Goal: Task Accomplishment & Management: Complete application form

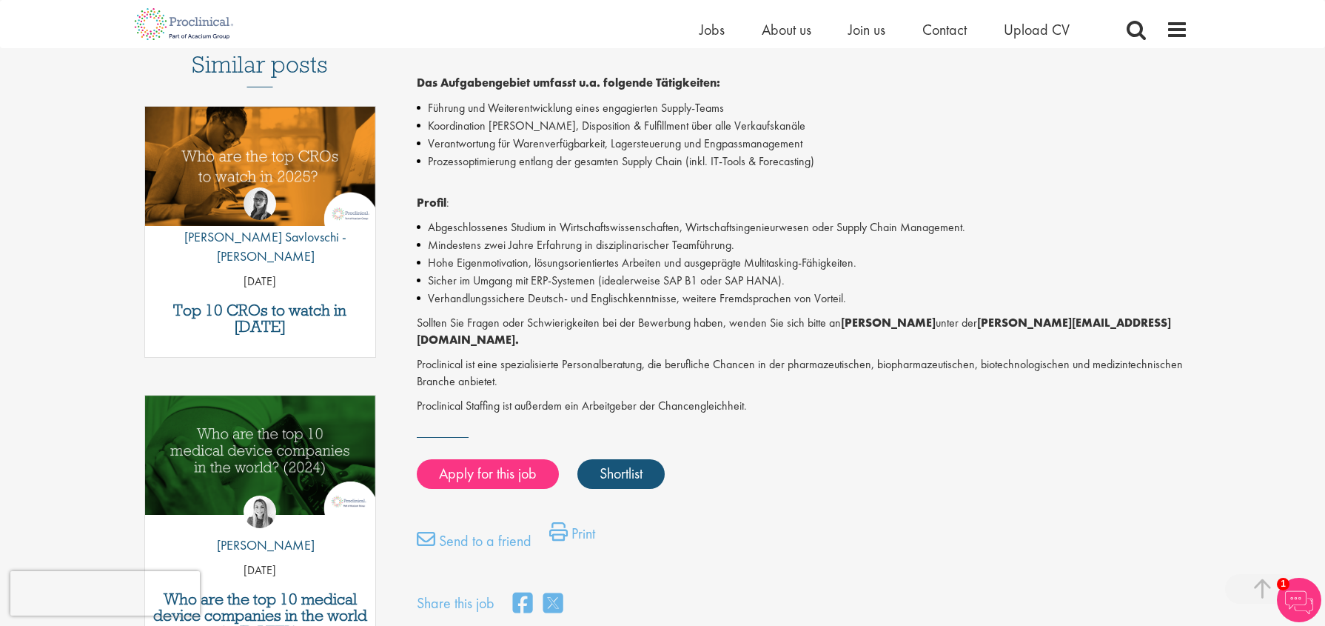
scroll to position [296, 0]
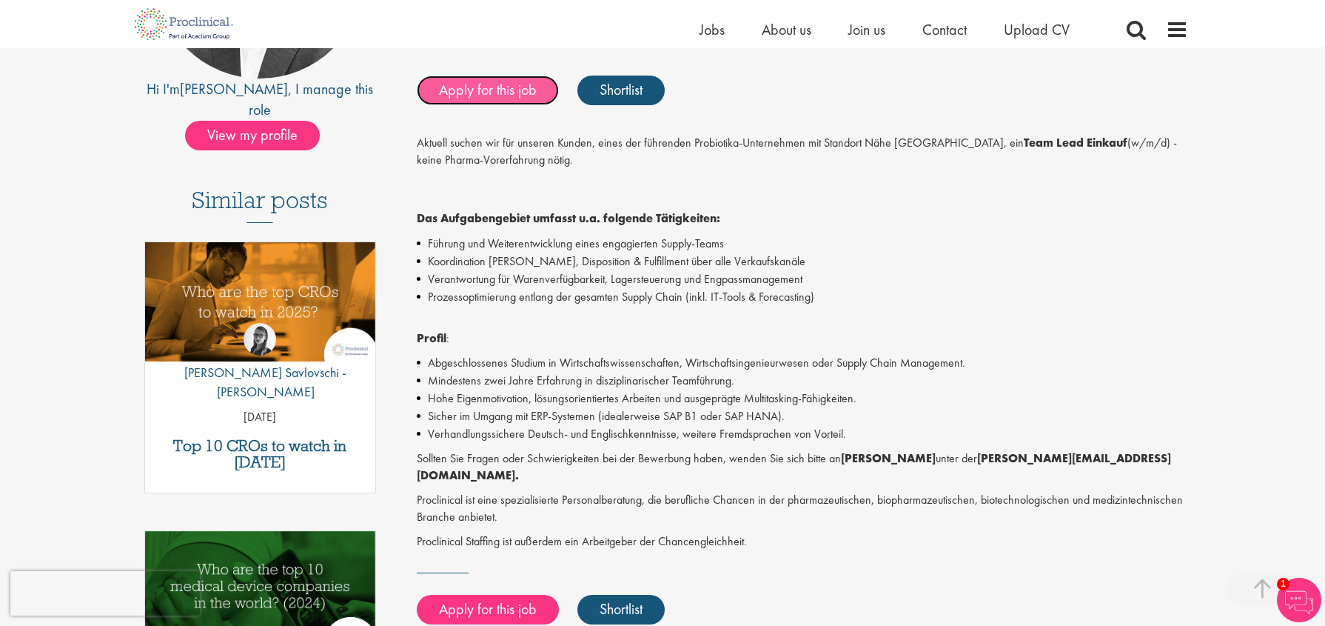
click at [494, 90] on link "Apply for this job" at bounding box center [488, 91] width 142 height 30
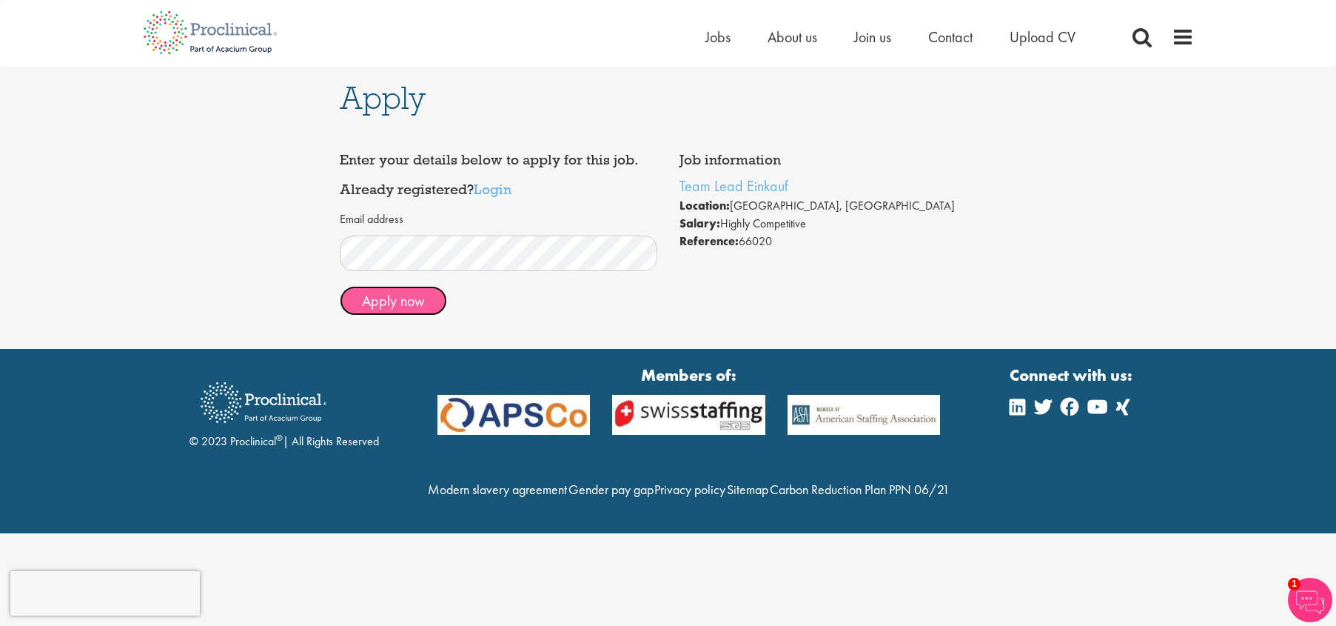
click at [378, 296] on button "Apply now" at bounding box center [393, 301] width 107 height 30
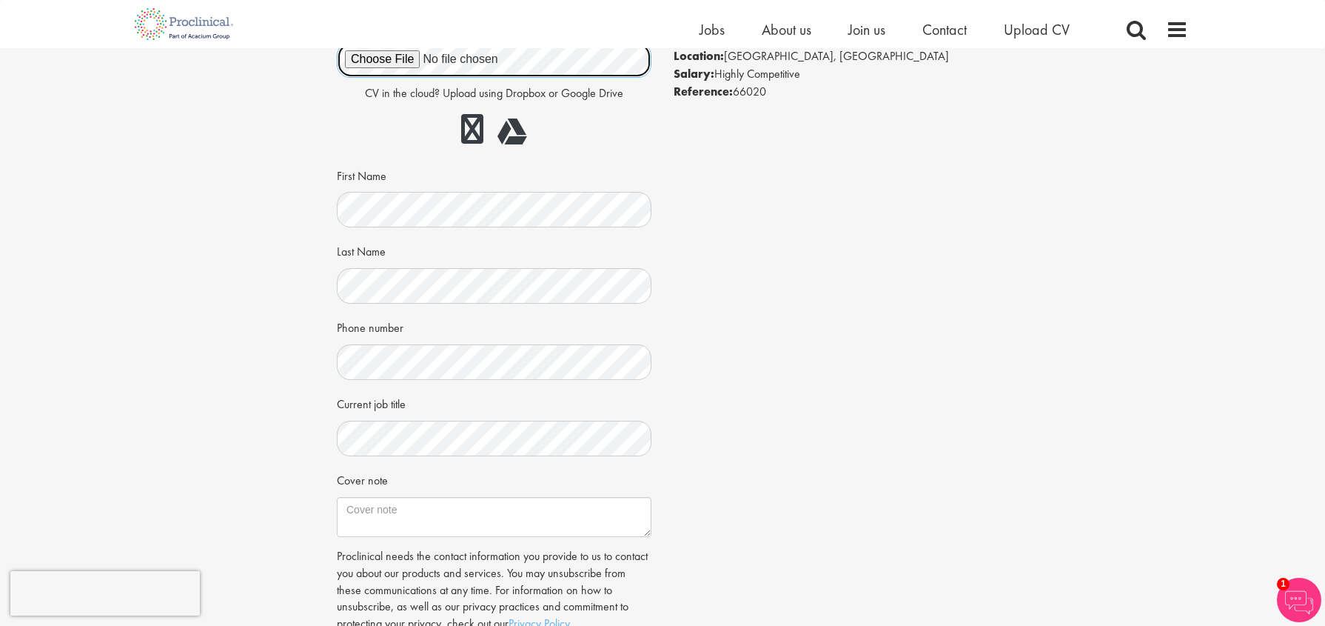
scroll to position [148, 0]
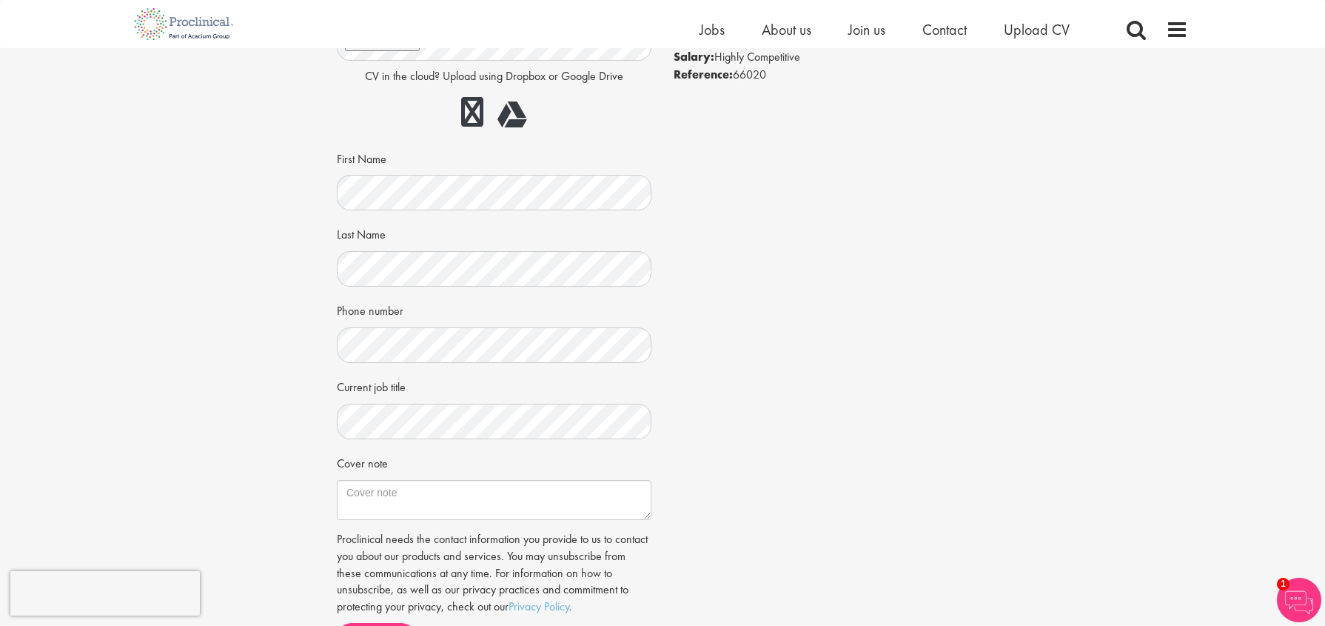
click at [695, 307] on div "Job information Team Lead Einkauf Location: Munich, Deutschland Salary: Highly …" at bounding box center [663, 321] width 674 height 685
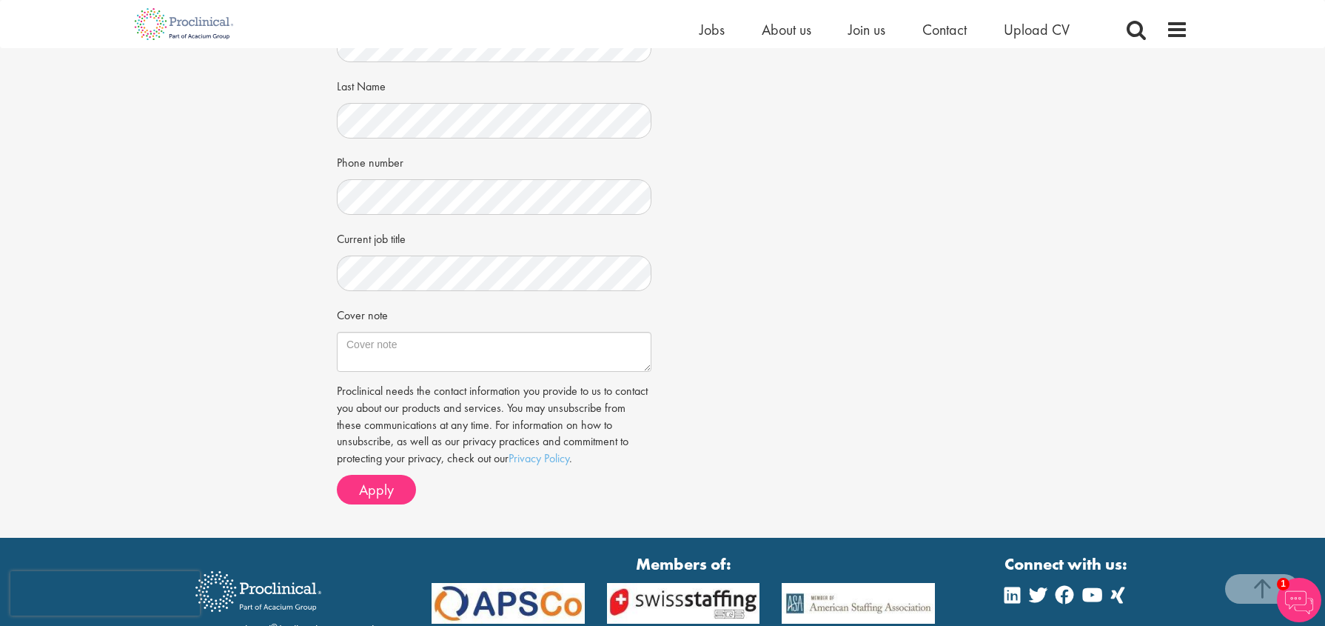
click at [790, 204] on div "Job information Team Lead Einkauf Location: Munich, Deutschland Salary: Highly …" at bounding box center [663, 172] width 674 height 685
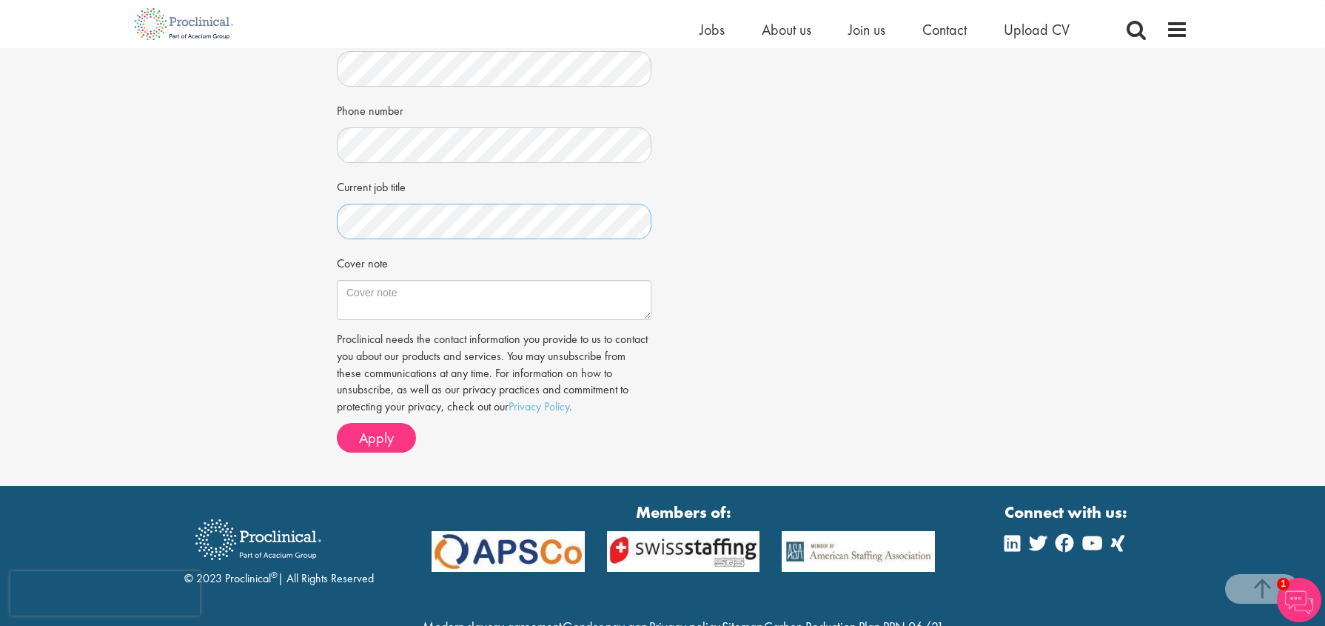
scroll to position [276, 0]
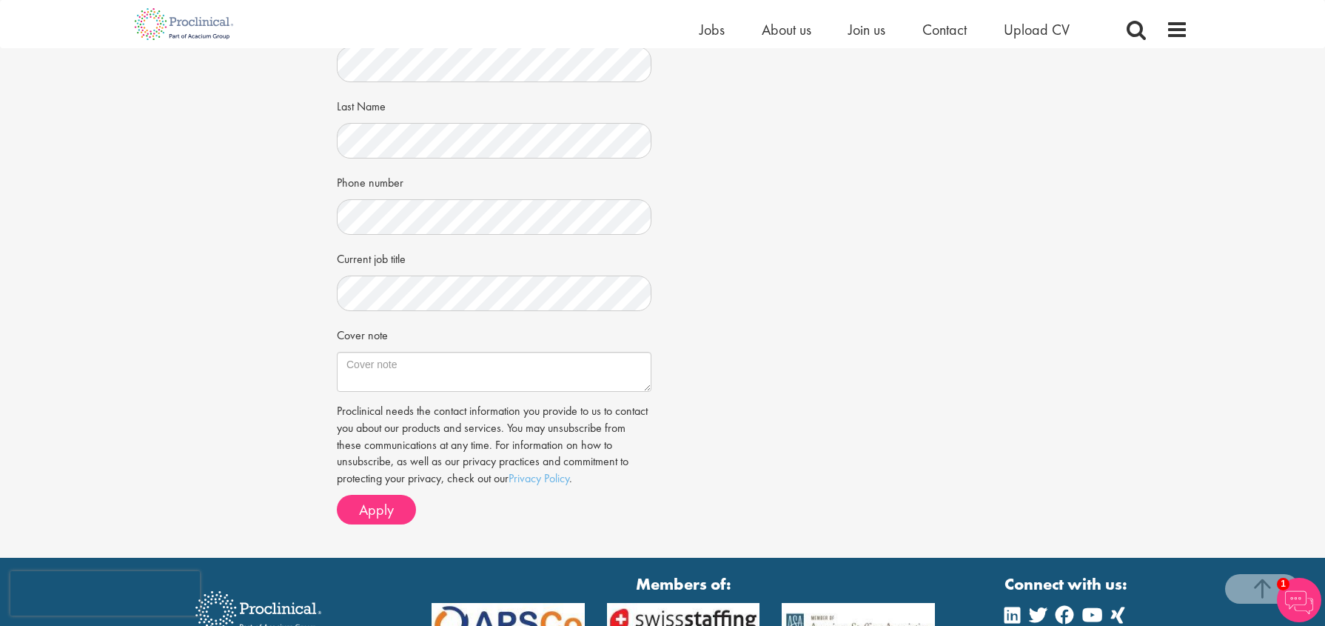
click at [828, 343] on div "Job information Team Lead Einkauf Location: Munich, Deutschland Salary: Highly …" at bounding box center [663, 192] width 674 height 685
click at [370, 505] on span "Apply" at bounding box center [376, 509] width 35 height 19
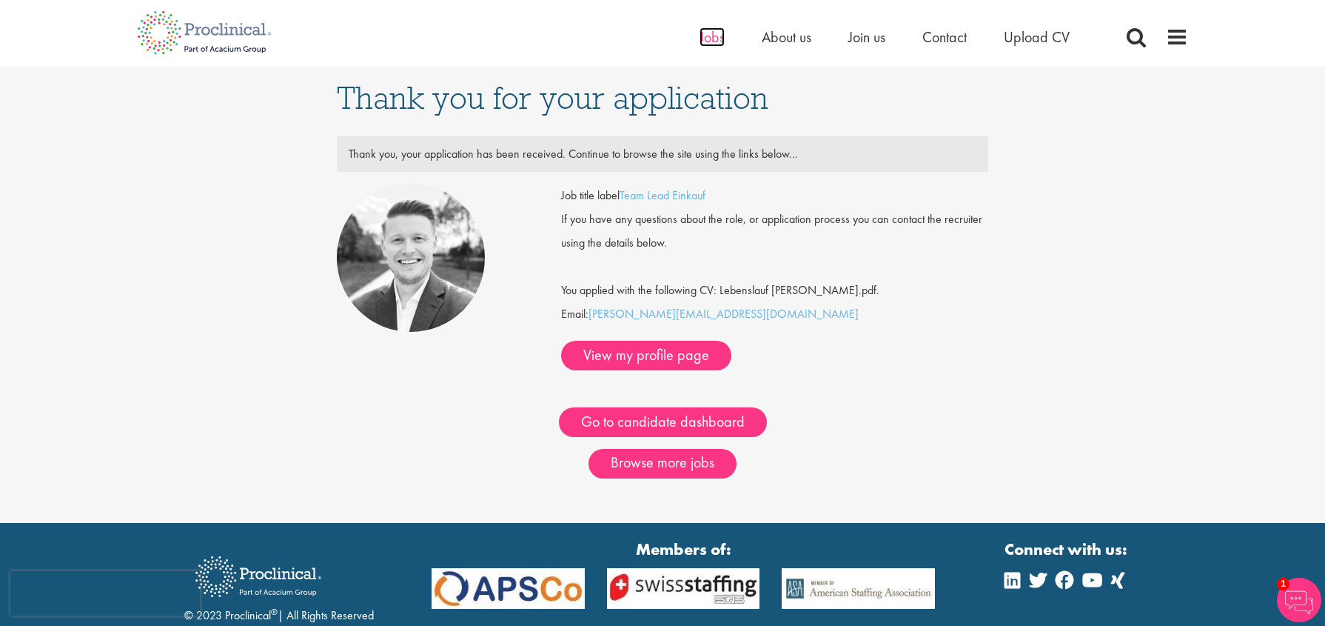
click at [711, 32] on span "Jobs" at bounding box center [712, 36] width 25 height 19
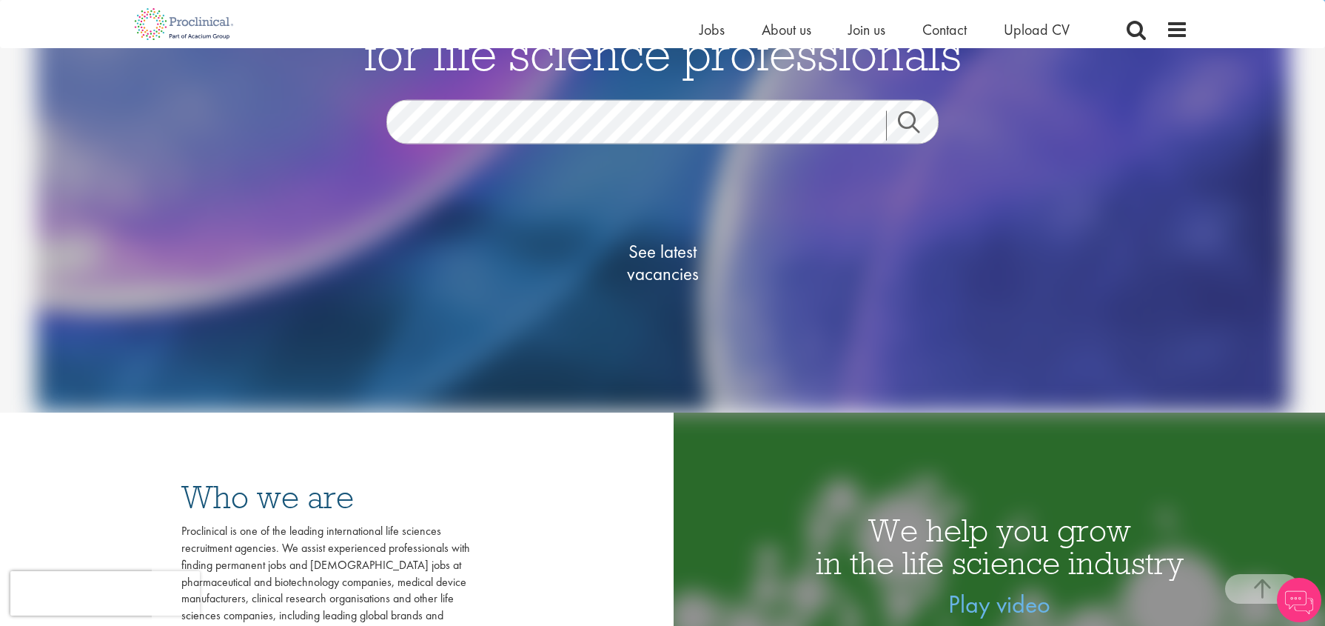
scroll to position [148, 0]
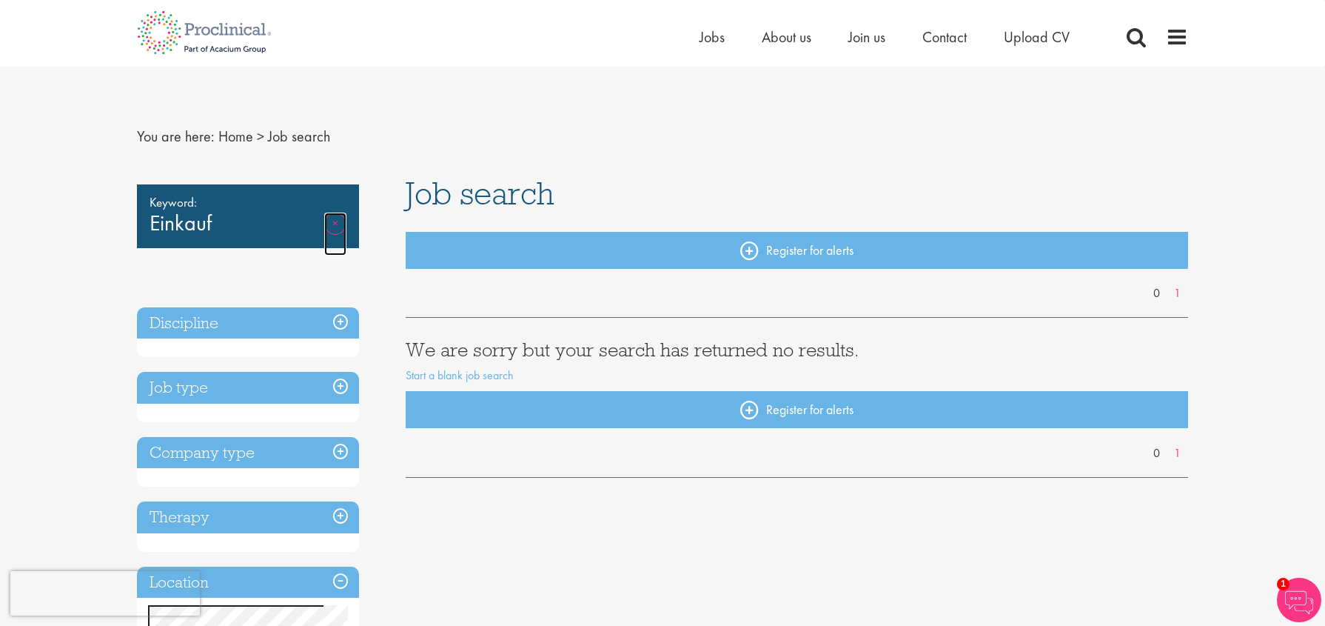
click at [338, 221] on link "Remove" at bounding box center [335, 233] width 22 height 43
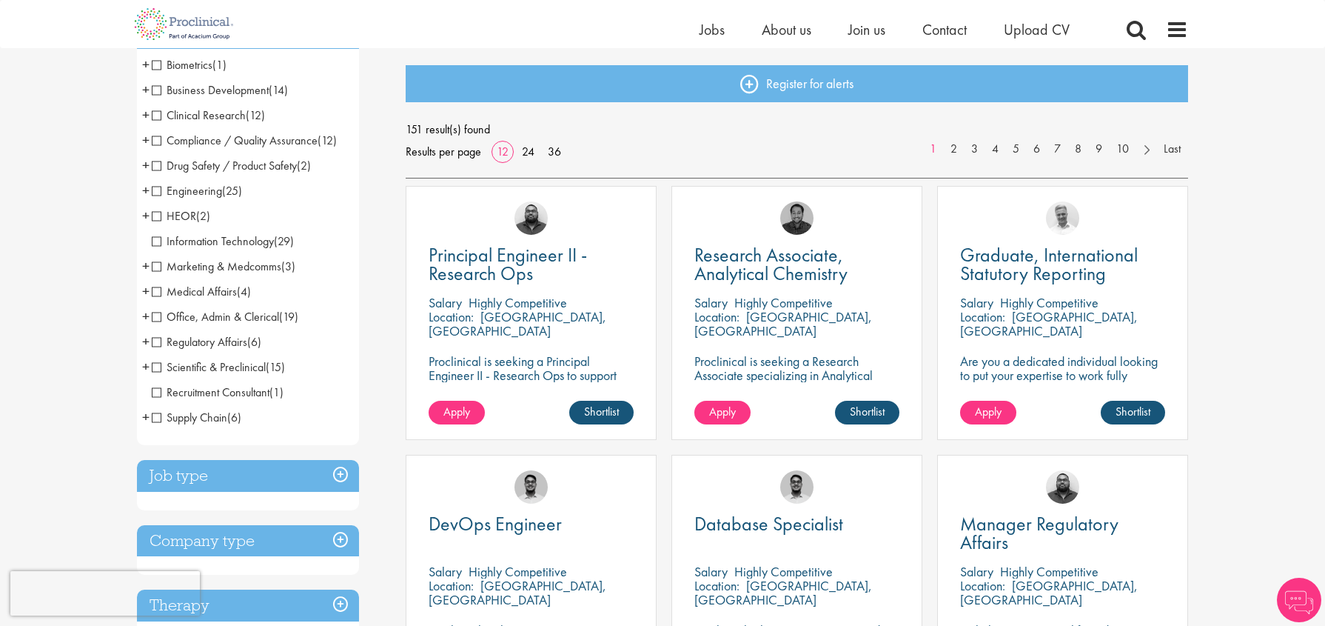
scroll to position [74, 0]
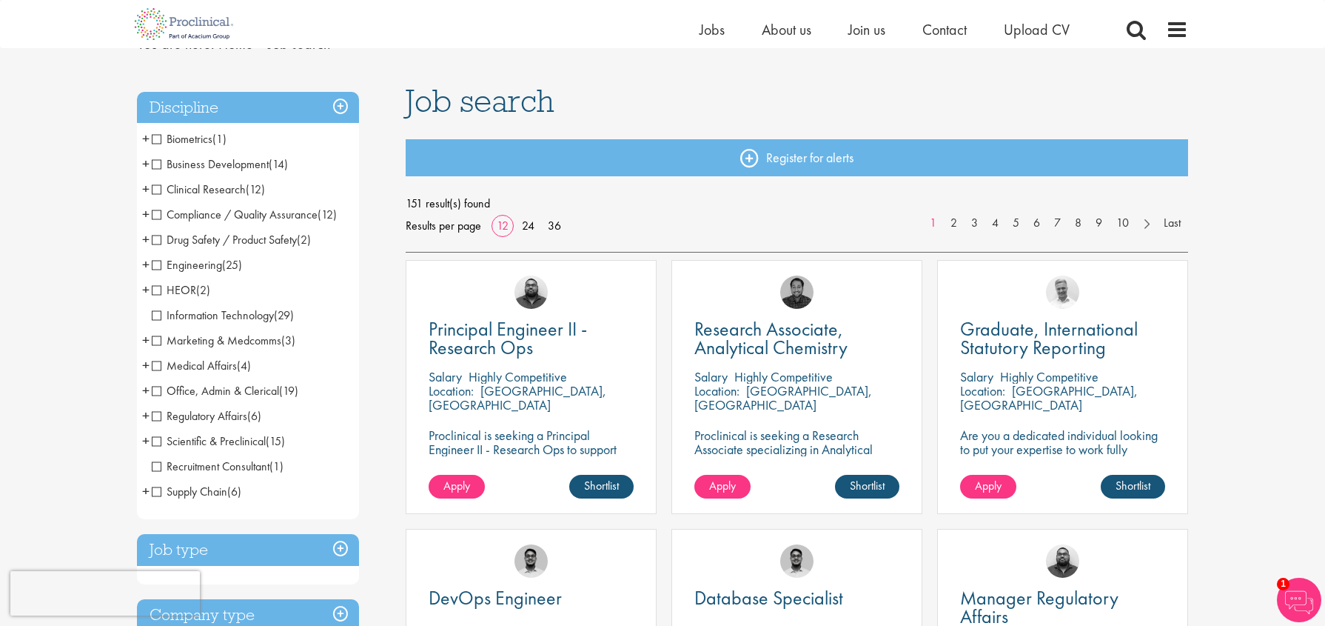
click at [158, 492] on span "Supply Chain" at bounding box center [190, 491] width 76 height 16
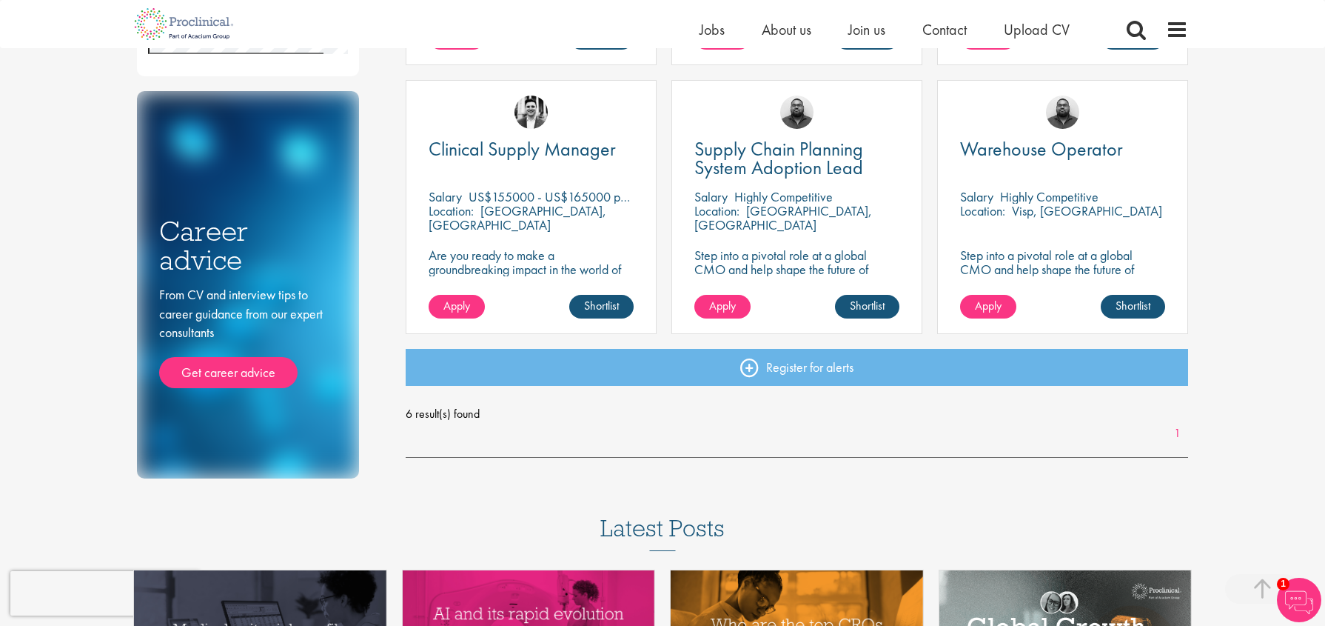
scroll to position [518, 0]
